Goal: Use online tool/utility

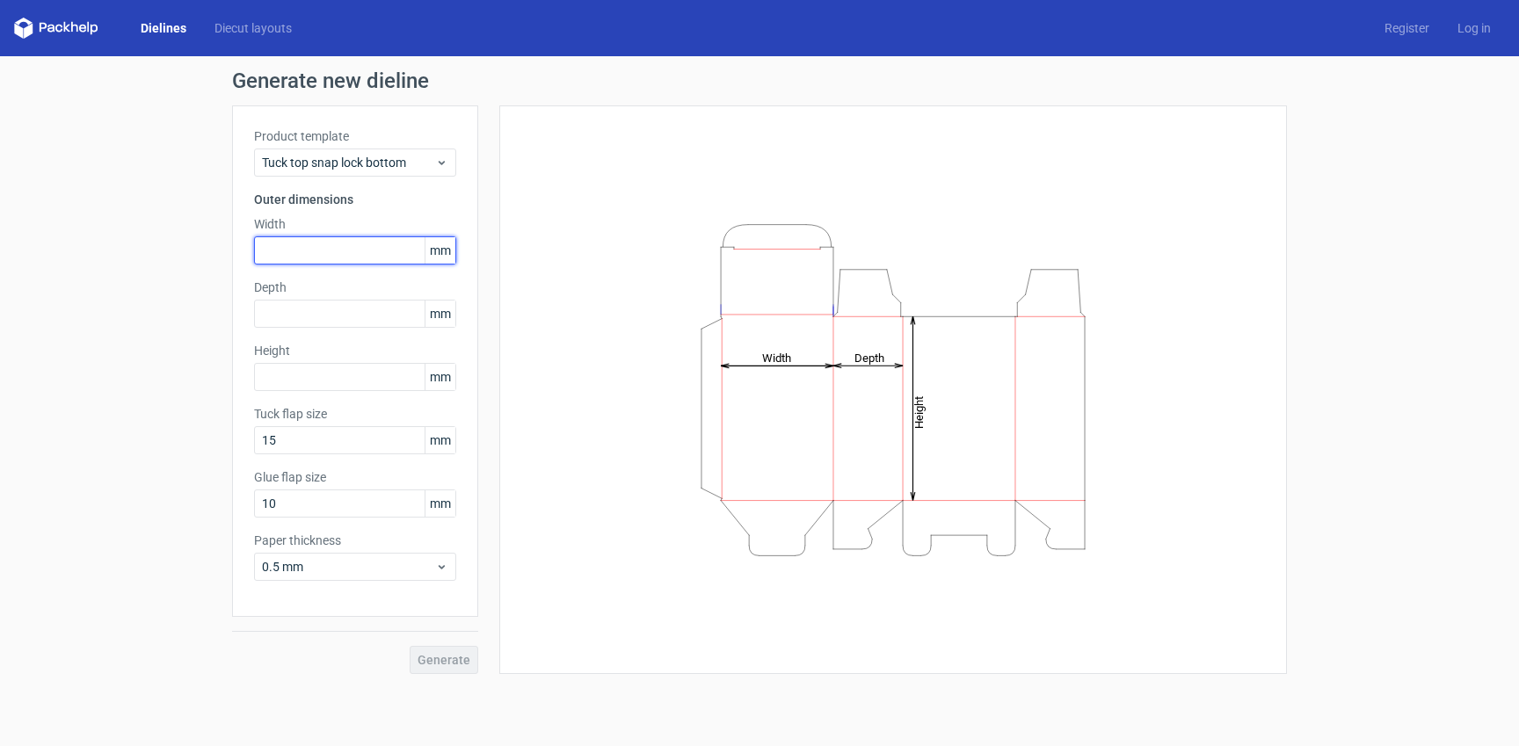
click at [338, 256] on input "text" at bounding box center [355, 250] width 202 height 28
click at [439, 246] on span "mm" at bounding box center [440, 250] width 31 height 26
click at [441, 249] on span "mm" at bounding box center [440, 250] width 31 height 26
click at [439, 163] on icon at bounding box center [441, 163] width 13 height 14
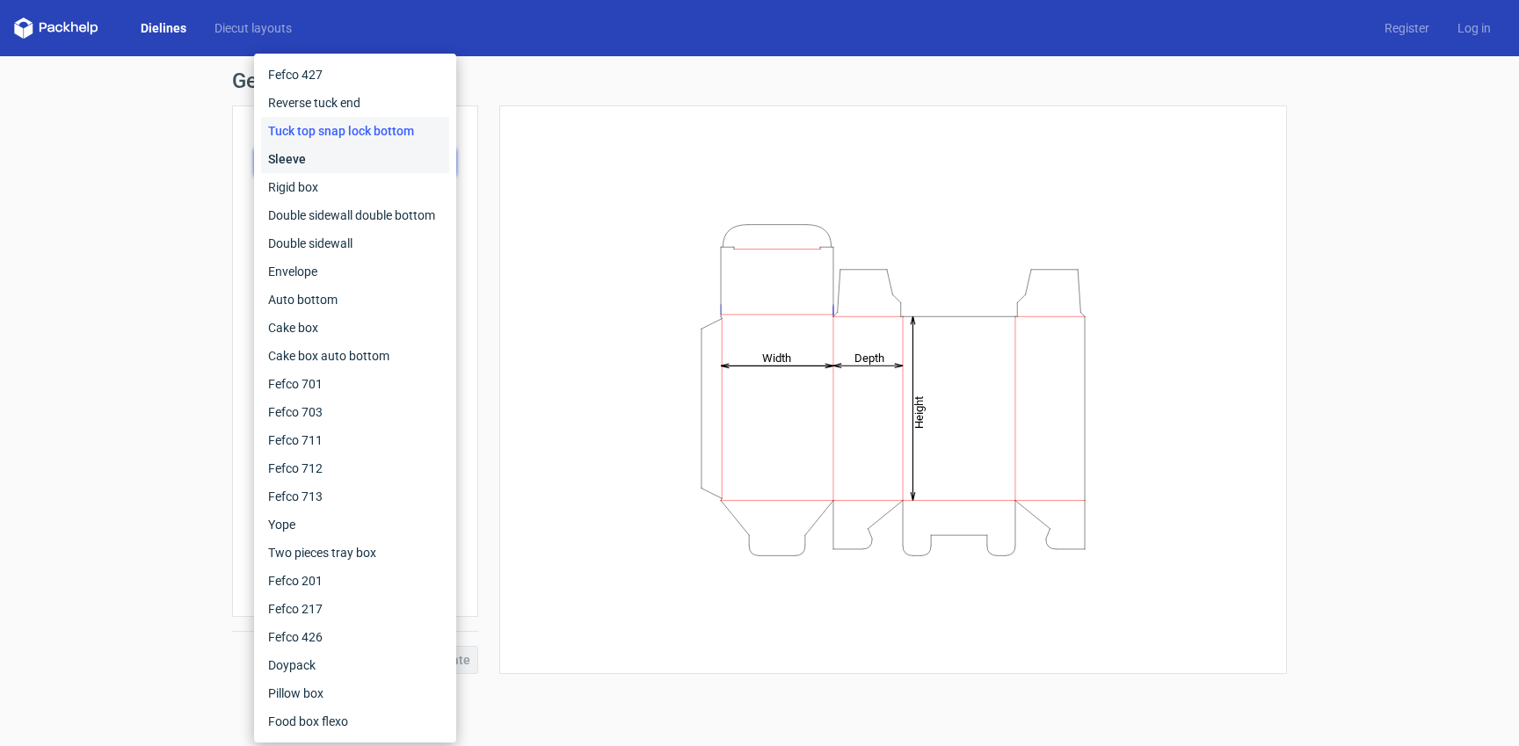
click at [439, 163] on div "Sleeve" at bounding box center [355, 159] width 188 height 28
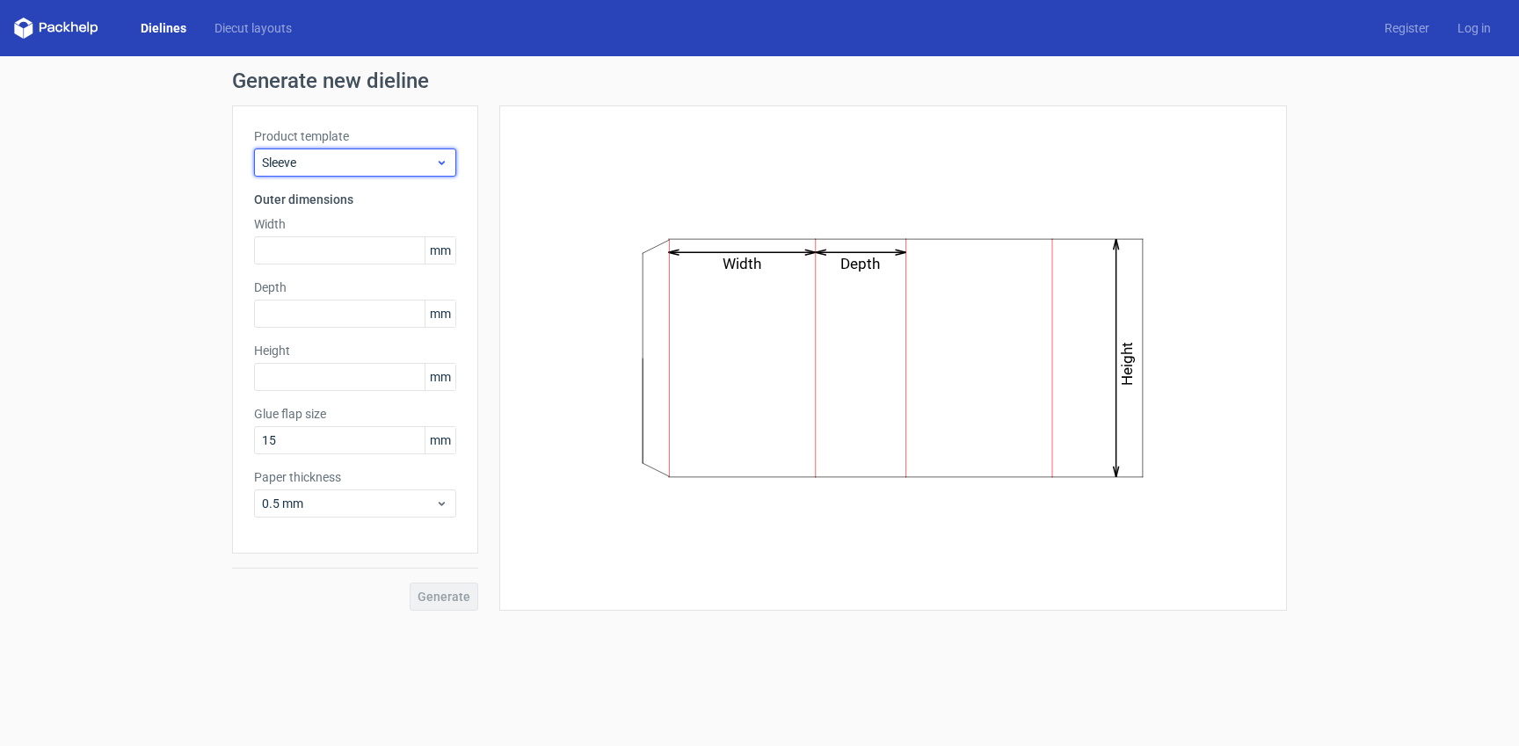
click at [426, 161] on span "Sleeve" at bounding box center [348, 163] width 173 height 18
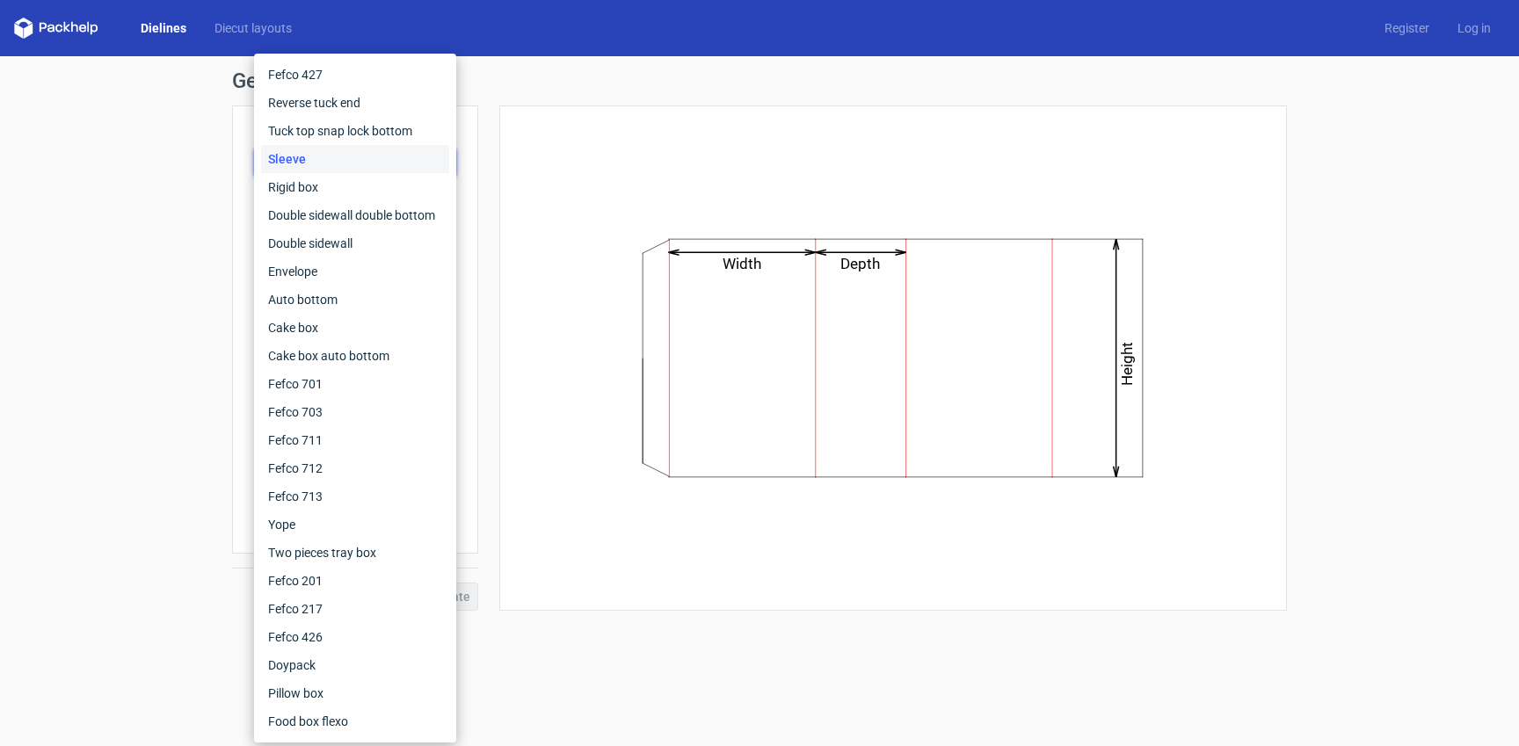
click at [568, 153] on div "Width Depth Height" at bounding box center [893, 358] width 744 height 462
